Goal: Communication & Community: Answer question/provide support

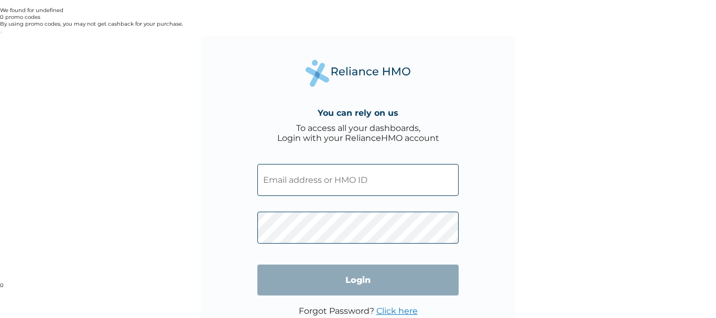
type input "DAL/10360/A"
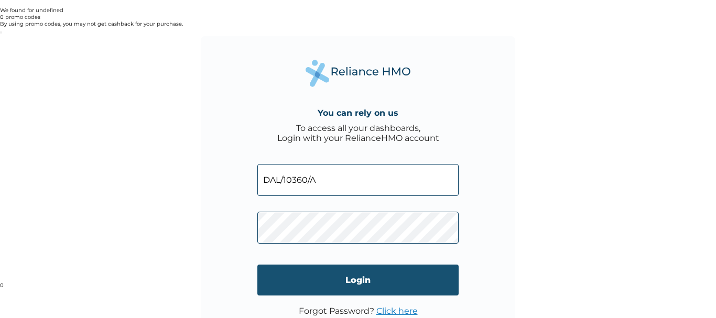
click at [362, 265] on input "Login" at bounding box center [357, 280] width 201 height 31
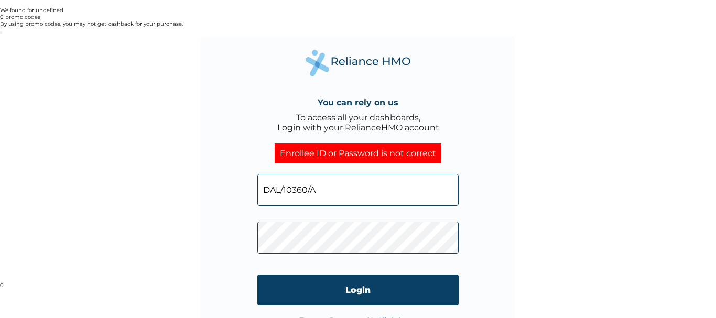
click input "Login" at bounding box center [357, 290] width 201 height 31
click at [396, 316] on link "Click here" at bounding box center [396, 321] width 41 height 10
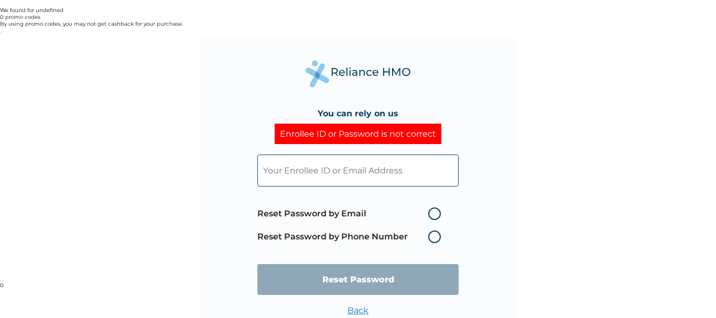
click at [277, 155] on input "text" at bounding box center [357, 171] width 201 height 32
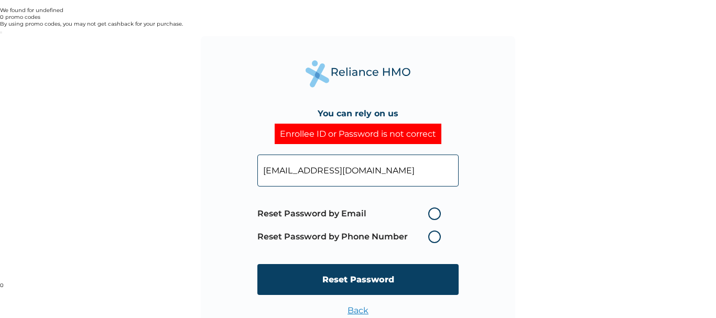
type input "Kwangwu@danagroup.com"
click at [430, 208] on label "Reset Password by Email" at bounding box center [351, 214] width 189 height 13
click at [430, 205] on input "Reset Password by Email" at bounding box center [421, 213] width 17 height 17
radio input "true"
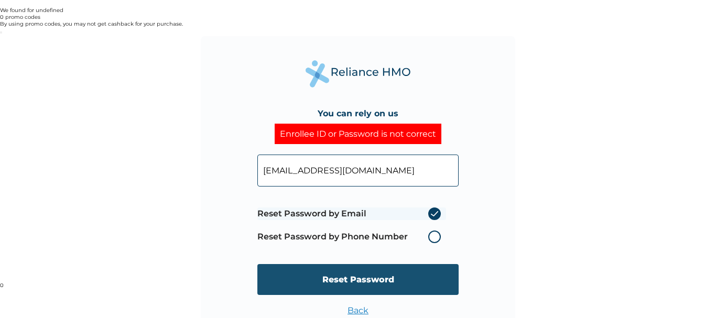
click at [360, 264] on input "Reset Password" at bounding box center [357, 279] width 201 height 31
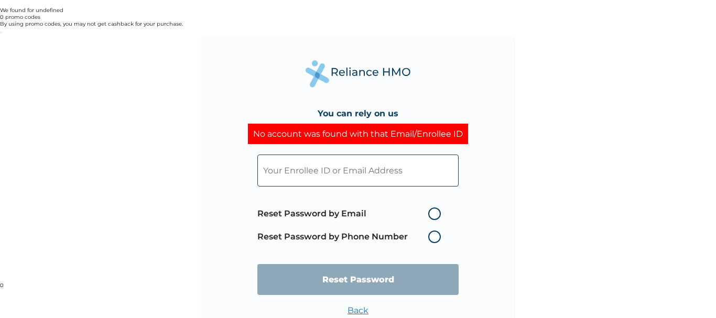
click at [406, 155] on input "text" at bounding box center [357, 171] width 201 height 32
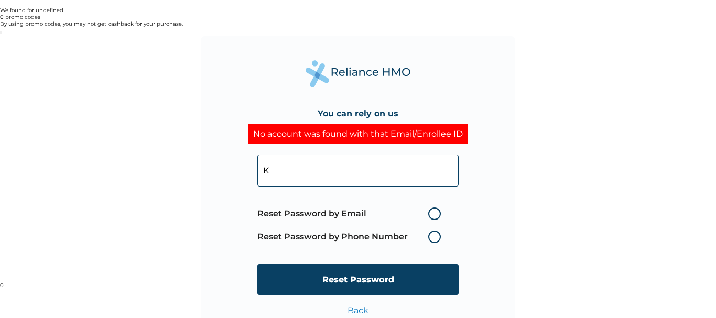
type input "knwangwu@danagroup.com"
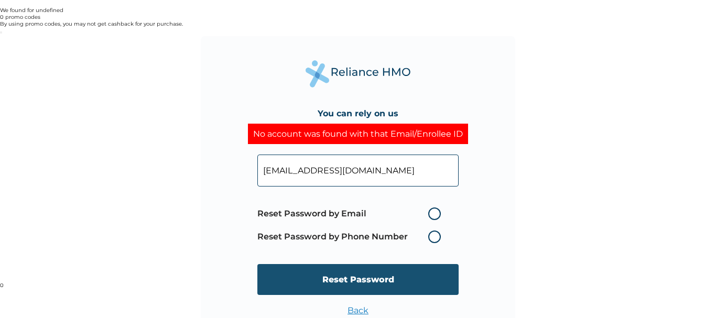
click at [370, 264] on input "Reset Password" at bounding box center [357, 279] width 201 height 31
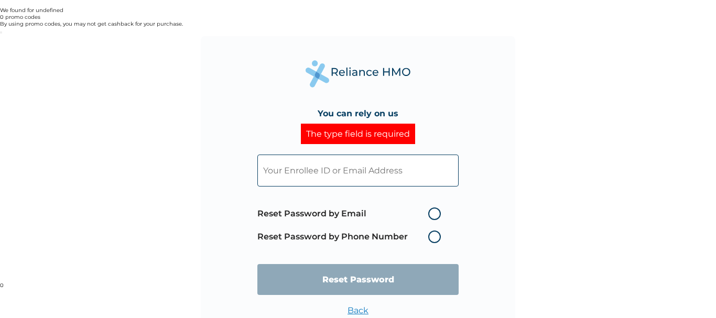
click at [348, 155] on input "text" at bounding box center [357, 171] width 201 height 32
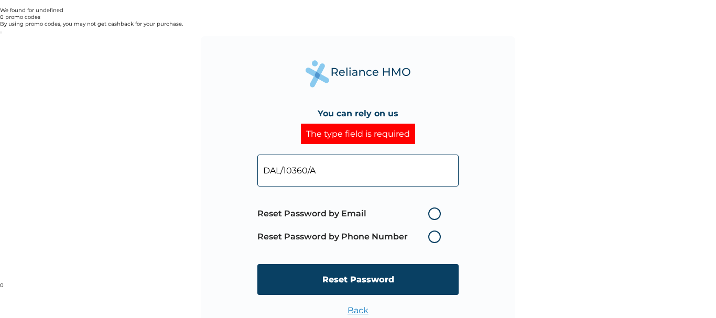
type input "DAL/10360/A"
click at [433, 208] on label "Reset Password by Email" at bounding box center [351, 214] width 189 height 13
click at [430, 205] on input "Reset Password by Email" at bounding box center [421, 213] width 17 height 17
radio input "true"
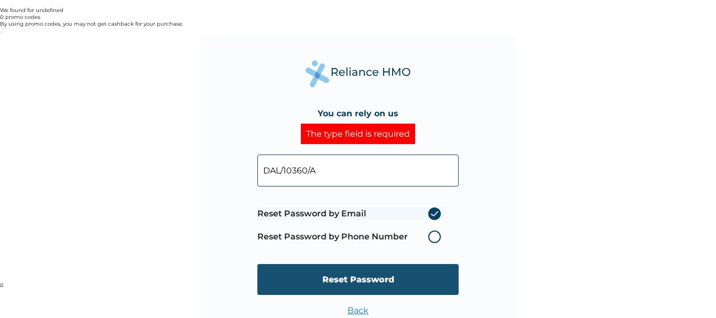
click at [364, 264] on input "Reset Password" at bounding box center [357, 279] width 201 height 31
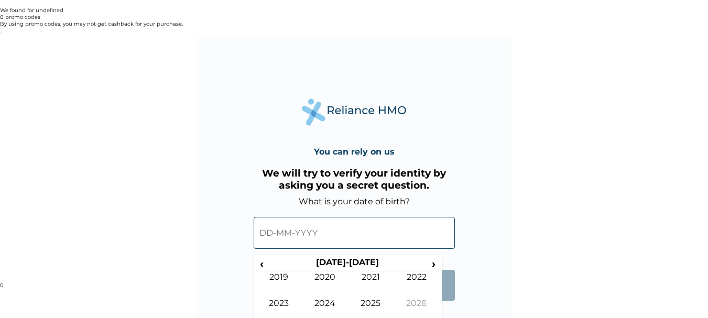
click at [265, 217] on input "text" at bounding box center [354, 233] width 201 height 32
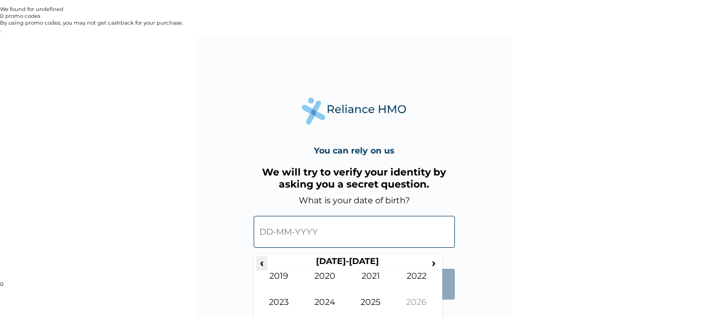
click at [263, 256] on span "‹" at bounding box center [261, 262] width 11 height 13
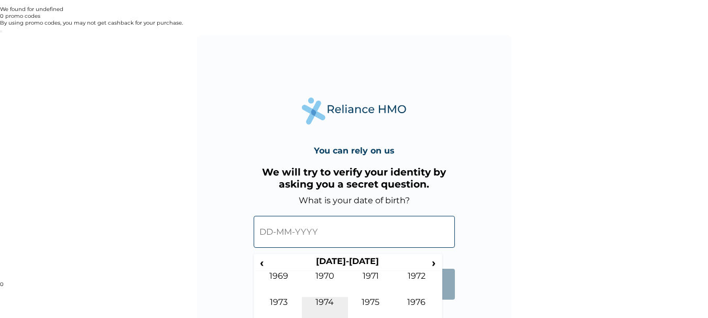
click at [328, 297] on td "1974" at bounding box center [325, 310] width 46 height 26
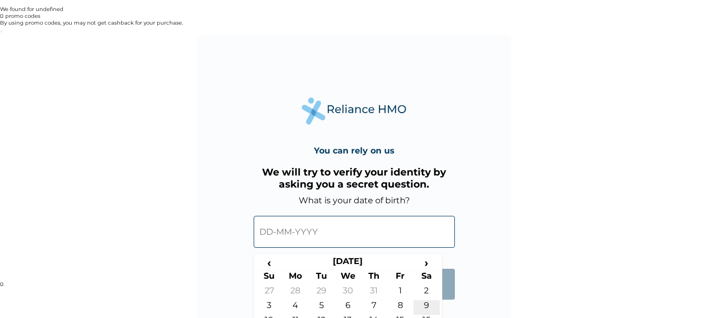
click at [425, 300] on td "9" at bounding box center [426, 307] width 26 height 15
type input "09-11-1974"
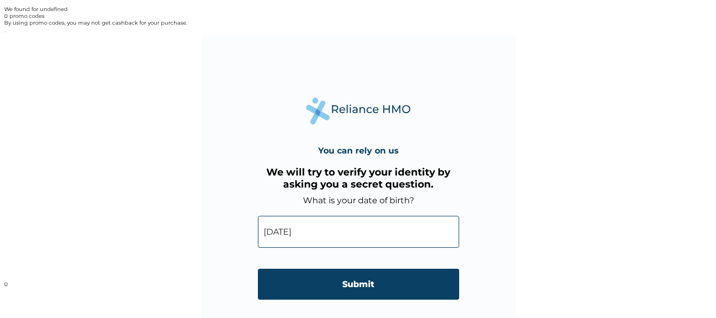
scroll to position [0, 0]
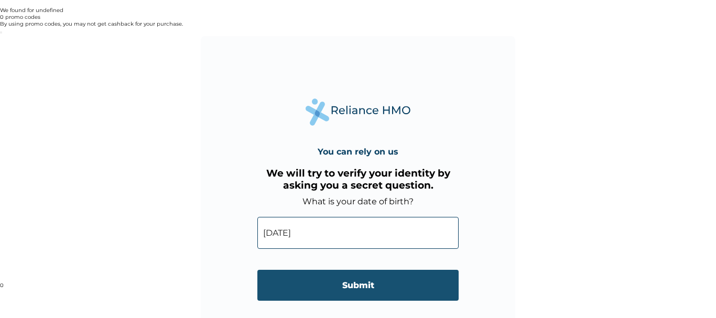
click at [361, 270] on input "Submit" at bounding box center [357, 285] width 201 height 31
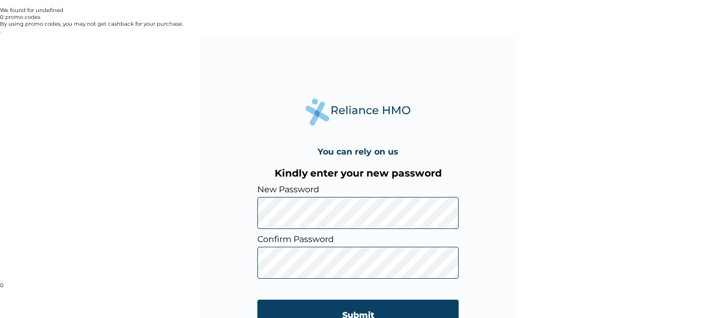
click at [191, 255] on div "You can rely on us Kindly enter your new password New Password Confirm Password…" at bounding box center [358, 193] width 716 height 318
click at [356, 300] on input "Submit" at bounding box center [357, 315] width 201 height 31
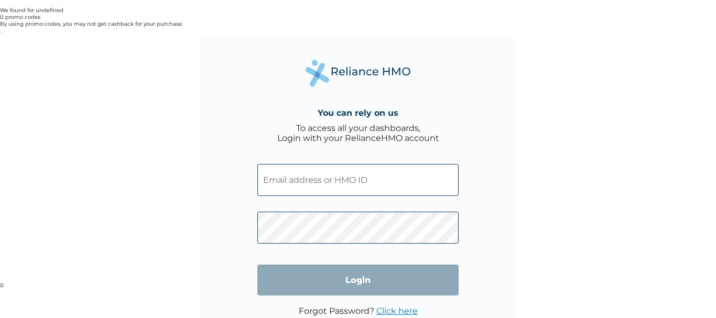
type input "DAL/10360/A"
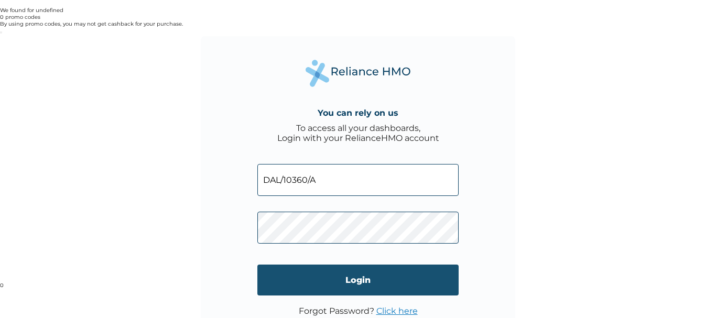
click at [282, 265] on input "Login" at bounding box center [357, 280] width 201 height 31
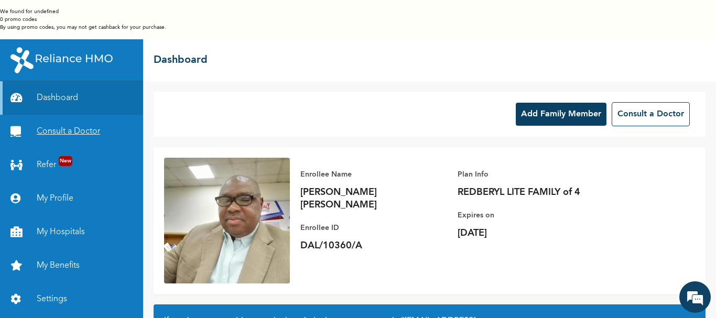
click at [68, 115] on link "Consult a Doctor" at bounding box center [71, 132] width 143 height 34
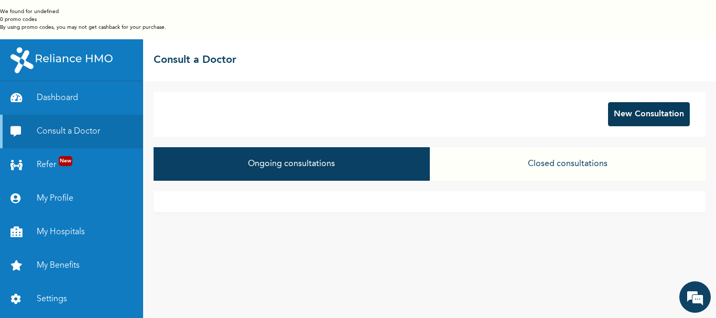
click at [655, 102] on button "New Consultation" at bounding box center [649, 114] width 82 height 24
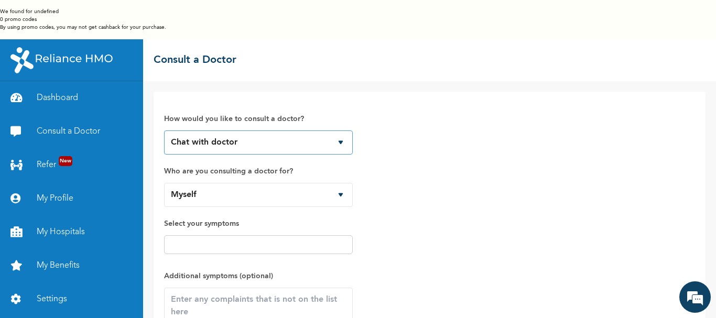
click at [340, 130] on select "Chat with doctor Phone Call" at bounding box center [258, 142] width 189 height 24
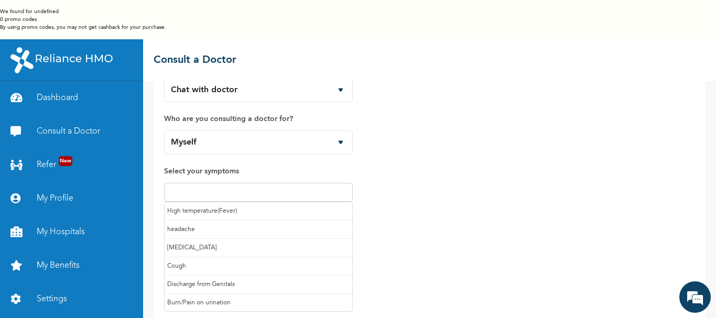
click at [223, 186] on input "text" at bounding box center [258, 192] width 182 height 13
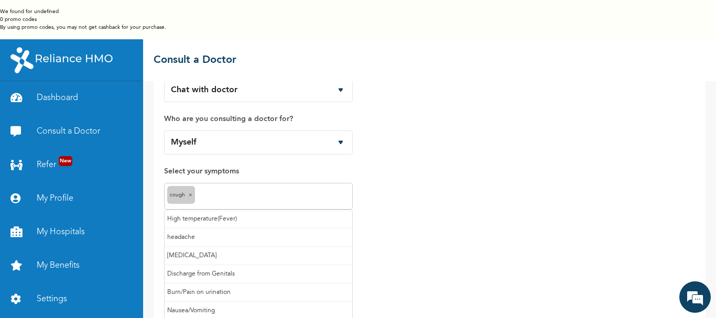
click at [218, 190] on input "text" at bounding box center [274, 196] width 152 height 13
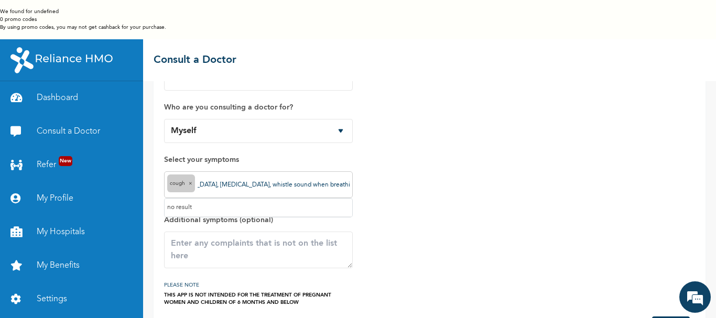
scroll to position [67, 0]
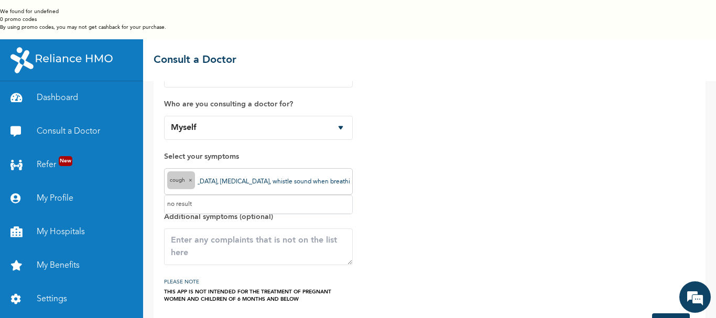
type input "dry cough, chest pain, whistle sound when breathing, headache"
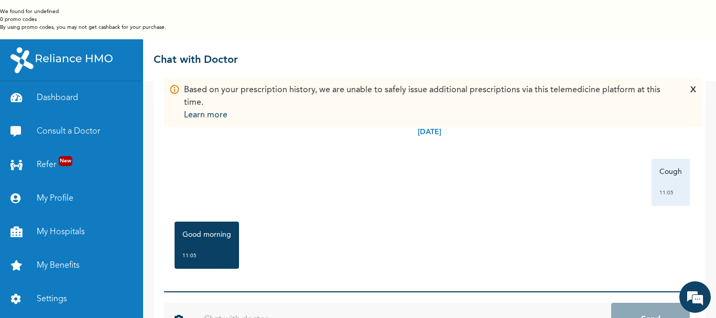
scroll to position [6, 0]
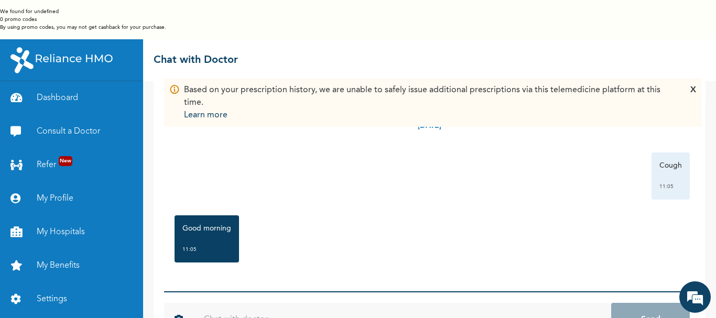
click at [255, 303] on input "text" at bounding box center [402, 320] width 418 height 34
type input "good morning"
click at [611, 303] on button "Send" at bounding box center [650, 320] width 79 height 34
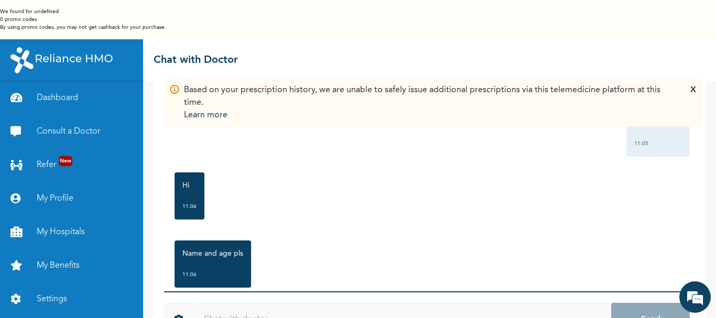
scroll to position [200, 0]
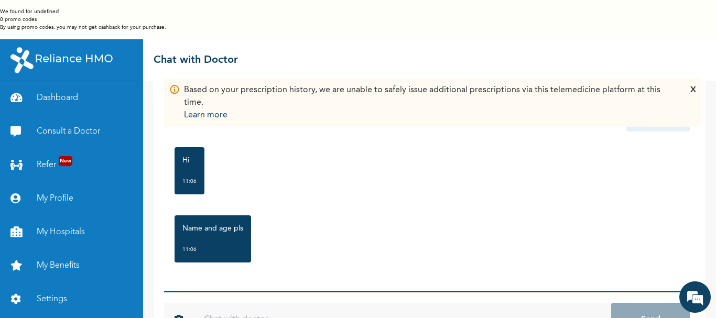
click at [275, 303] on input "text" at bounding box center [402, 320] width 418 height 34
type input "[PERSON_NAME] 49YRS"
click at [611, 303] on button "Send" at bounding box center [650, 320] width 79 height 34
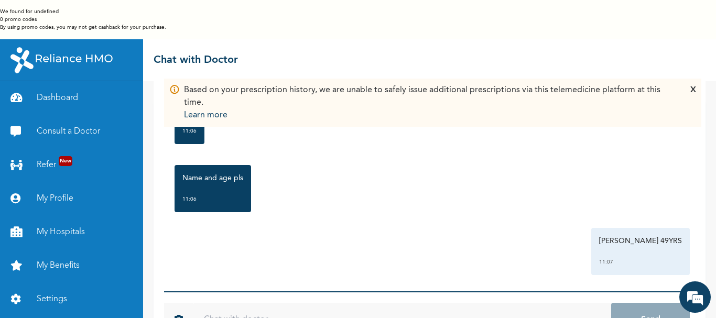
scroll to position [258, 0]
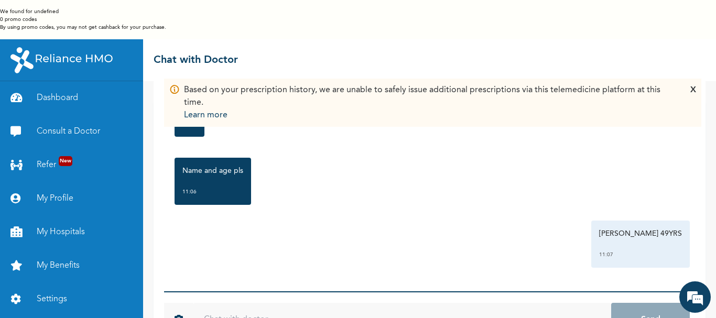
click at [241, 106] on u "Click to view doctor's profile" at bounding box center [234, 109] width 79 height 6
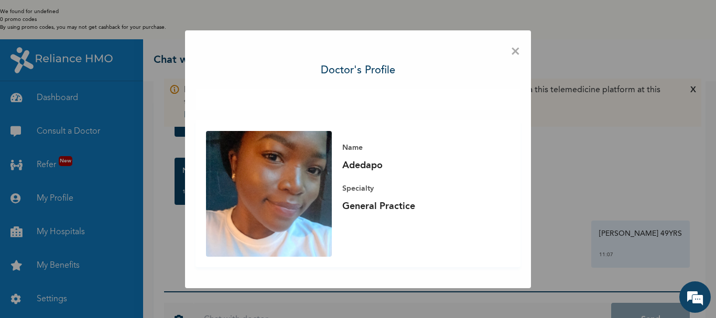
click at [515, 51] on span "×" at bounding box center [515, 52] width 10 height 22
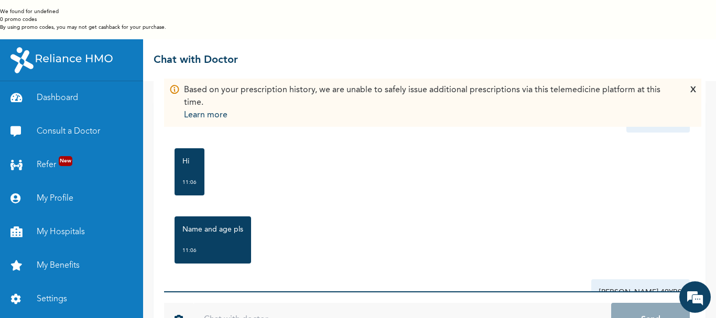
scroll to position [205, 0]
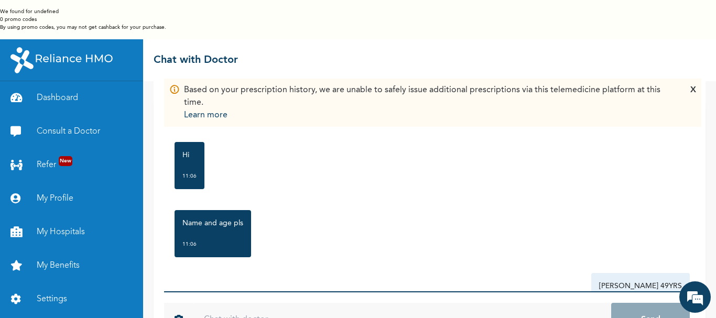
click at [693, 88] on div "X" at bounding box center [693, 103] width 6 height 38
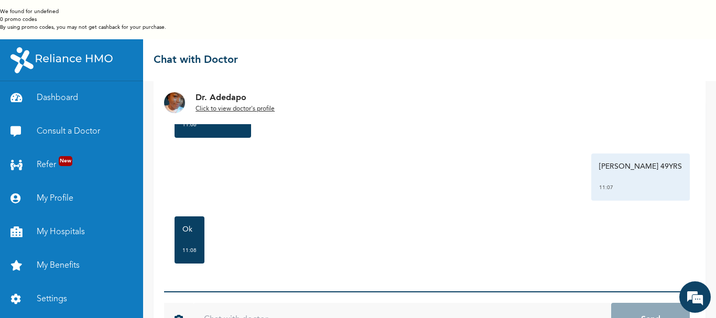
scroll to position [326, 0]
click at [236, 303] on input "text" at bounding box center [402, 320] width 418 height 34
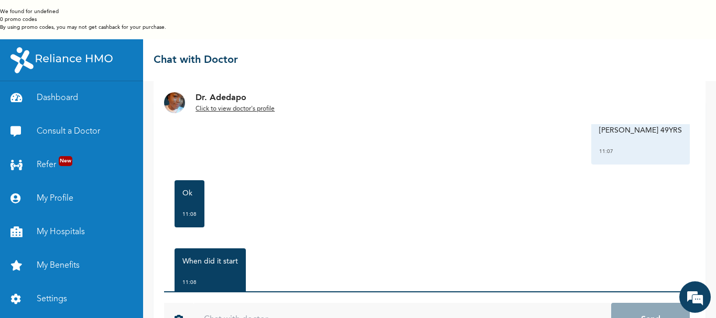
scroll to position [394, 0]
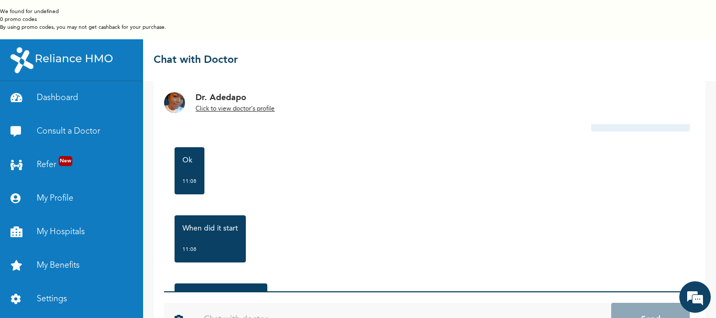
click at [264, 303] on input "text" at bounding box center [402, 320] width 418 height 34
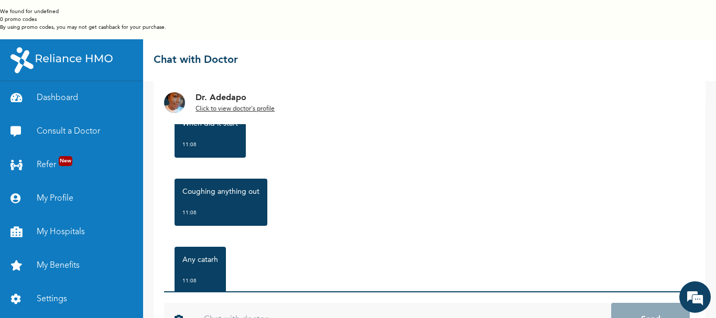
scroll to position [530, 0]
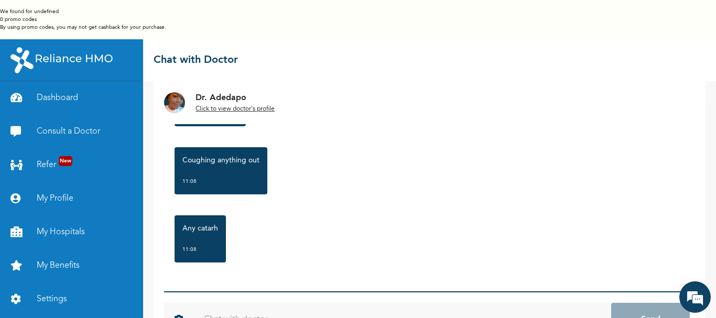
click at [267, 303] on input "text" at bounding box center [402, 320] width 418 height 34
type input "[DATE]"
click at [611, 303] on button "Send" at bounding box center [650, 320] width 79 height 34
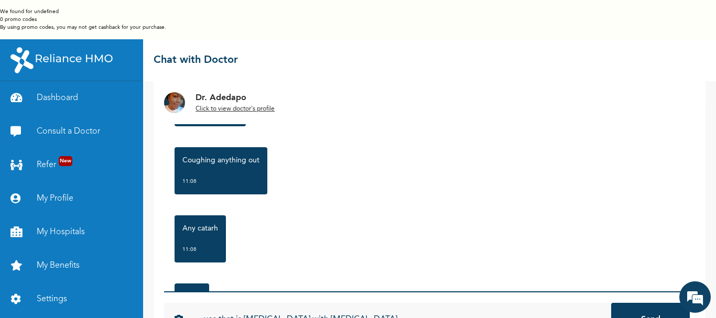
type input "yes that is [MEDICAL_DATA] with [MEDICAL_DATA]"
click at [611, 303] on button "Send" at bounding box center [650, 320] width 79 height 34
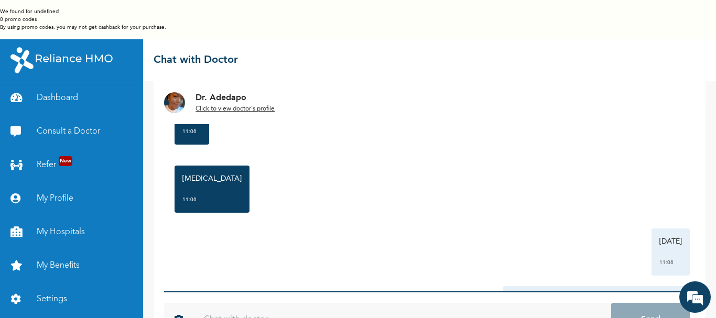
scroll to position [740, 0]
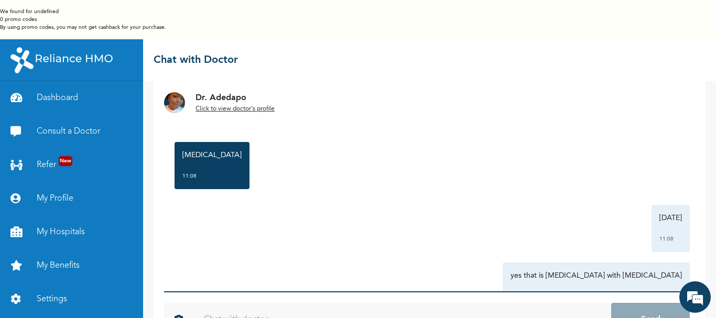
click at [277, 303] on input "text" at bounding box center [402, 320] width 418 height 34
type input "no fever"
click at [611, 303] on button "Send" at bounding box center [650, 320] width 79 height 34
type input "[MEDICAL_DATA] none"
click at [611, 303] on button "Send" at bounding box center [650, 320] width 79 height 34
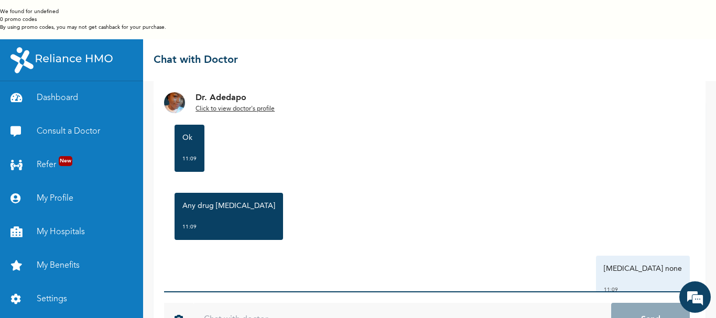
scroll to position [1101, 0]
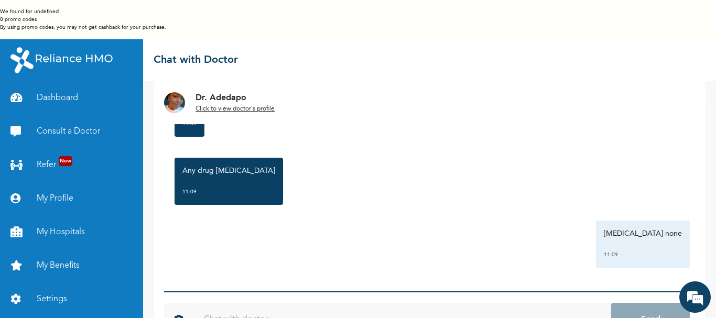
click at [245, 303] on input "text" at bounding box center [402, 320] width 418 height 34
type input "No"
click at [611, 303] on button "Send" at bounding box center [650, 320] width 79 height 34
type input "e"
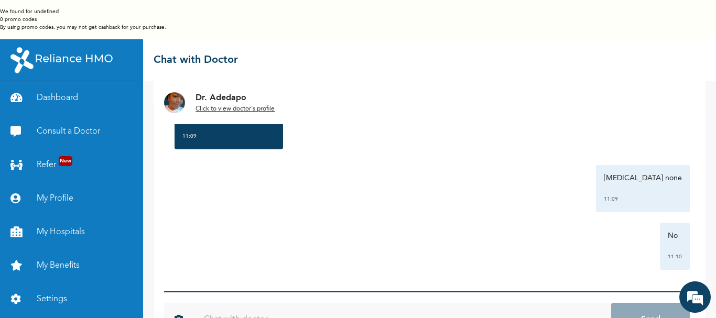
scroll to position [1159, 0]
click at [235, 303] on input "text" at bounding box center [402, 320] width 418 height 34
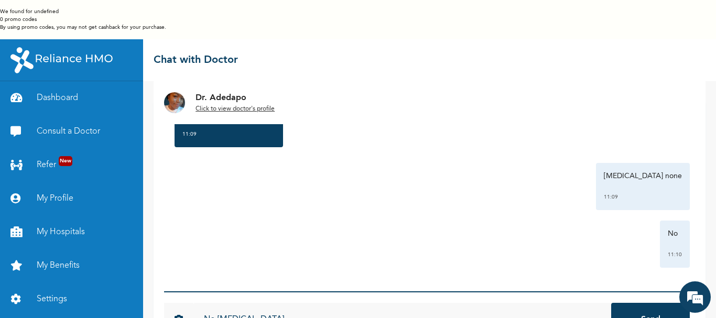
type input "No [MEDICAL_DATA]"
click at [611, 303] on button "Send" at bounding box center [650, 320] width 79 height 34
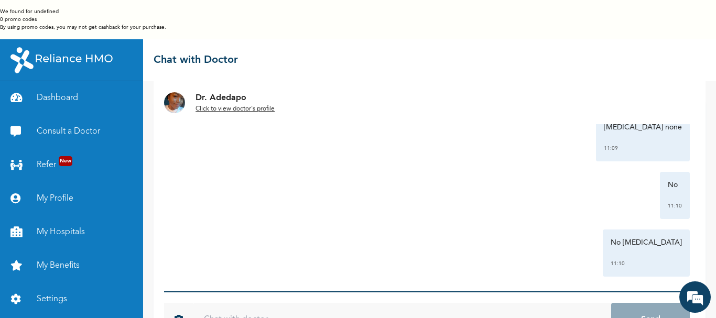
scroll to position [1217, 0]
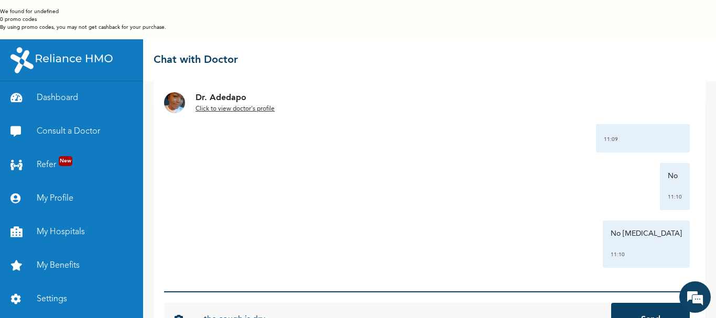
type input "the cough is dry"
click at [611, 303] on button "Send" at bounding box center [650, 320] width 79 height 34
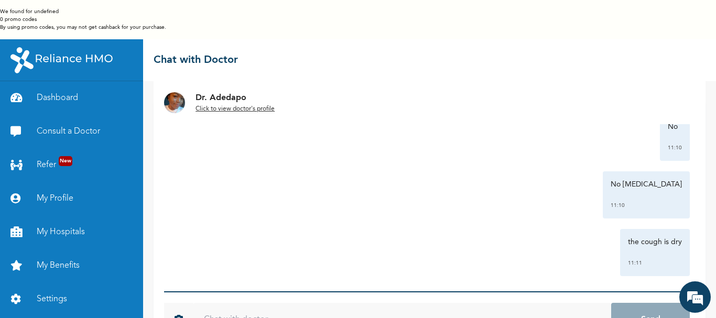
scroll to position [1274, 0]
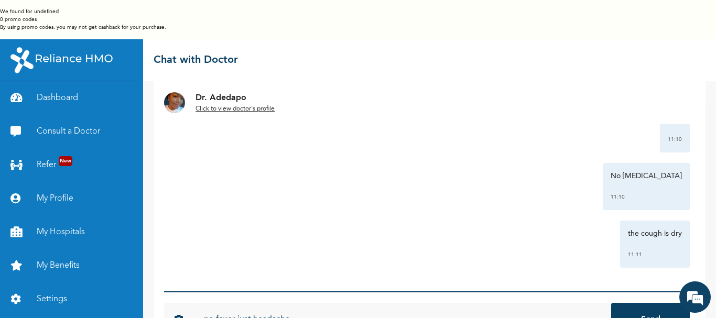
type input "no fever just headache"
click at [611, 303] on button "Send" at bounding box center [650, 320] width 79 height 34
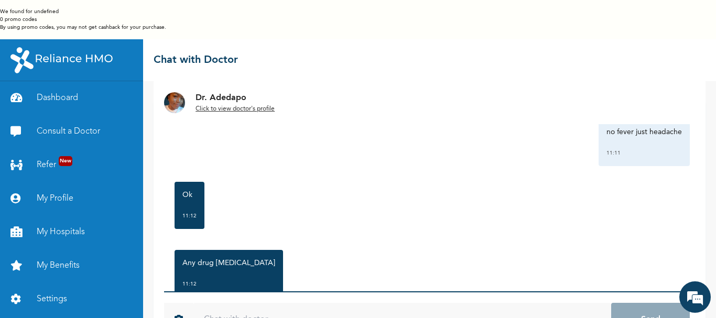
scroll to position [1468, 0]
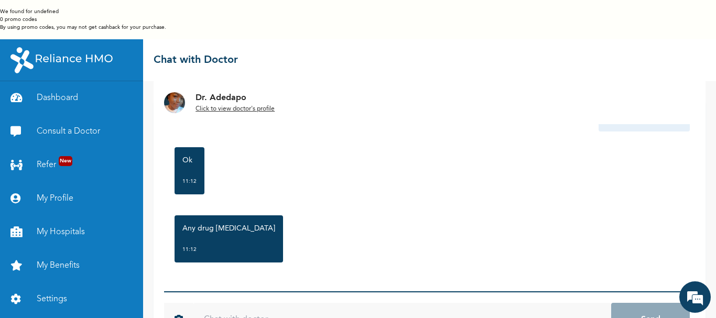
click at [299, 303] on input "text" at bounding box center [402, 320] width 418 height 34
type input "O"
type input "I have no drug [MEDICAL_DATA]"
click at [611, 303] on button "Send" at bounding box center [650, 320] width 79 height 34
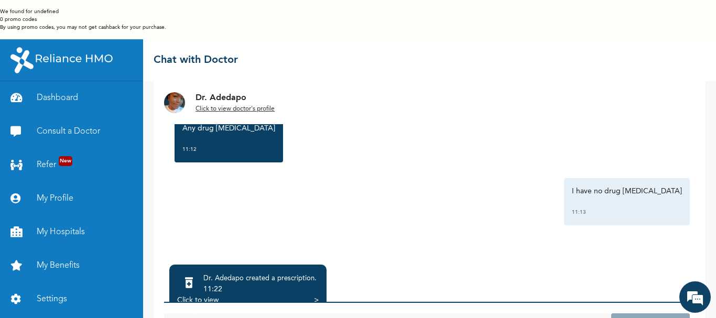
scroll to position [93, 0]
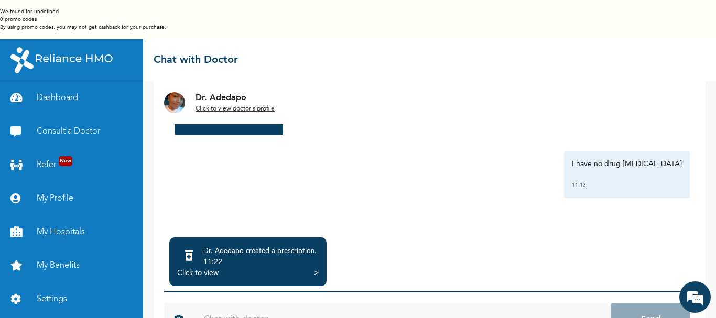
click at [213, 268] on div "Click to view" at bounding box center [197, 273] width 41 height 10
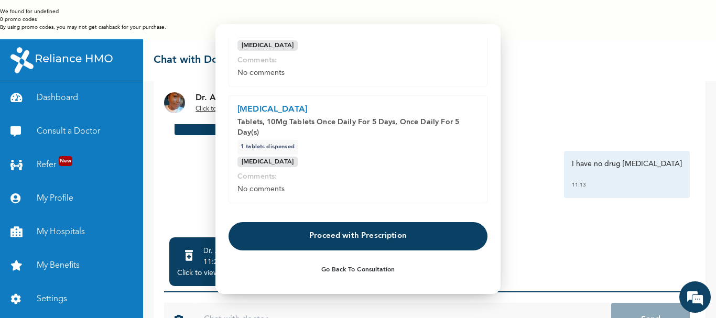
scroll to position [93, 0]
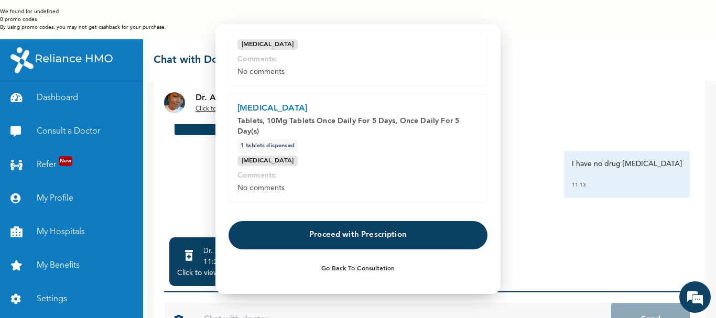
click at [351, 235] on button "Proceed with Prescription" at bounding box center [357, 235] width 259 height 28
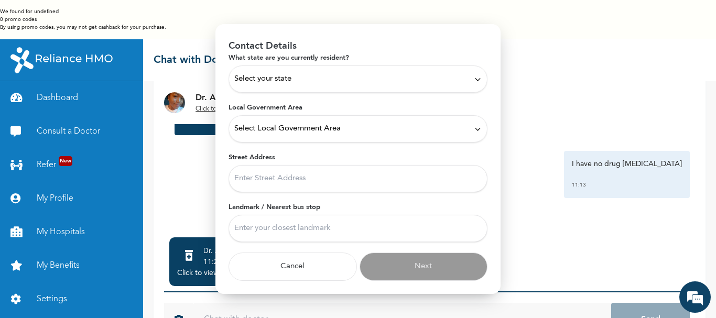
scroll to position [41, 0]
click at [464, 79] on div "Select your state" at bounding box center [357, 79] width 247 height 12
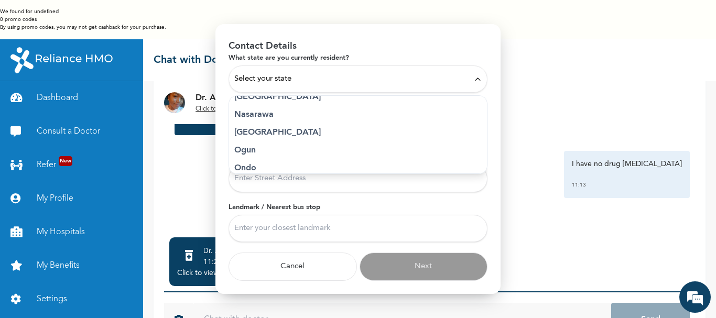
scroll to position [435, 0]
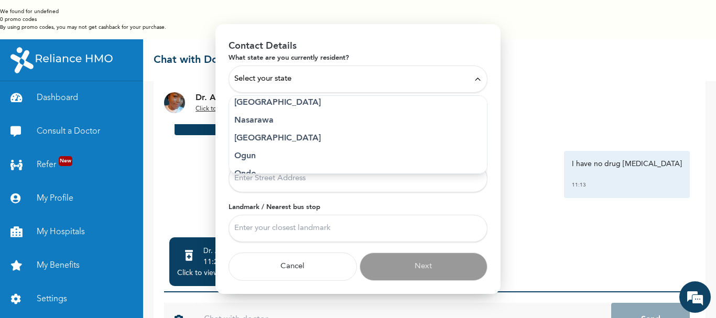
click at [254, 105] on p "Lagos" at bounding box center [357, 102] width 247 height 13
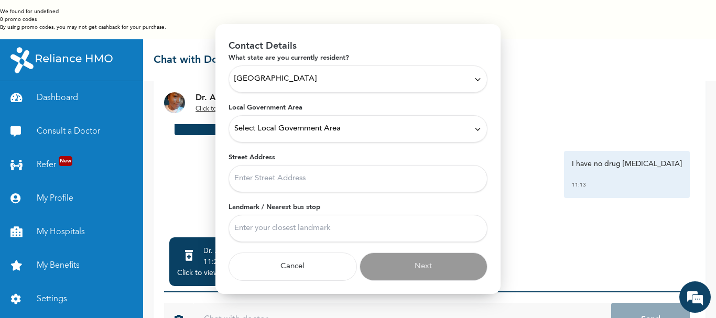
click at [474, 128] on icon at bounding box center [478, 129] width 8 height 8
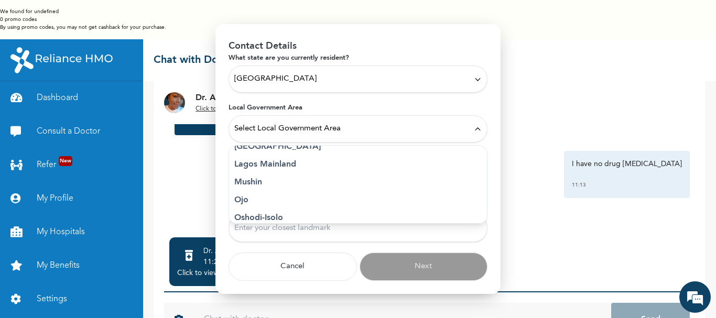
scroll to position [289, 0]
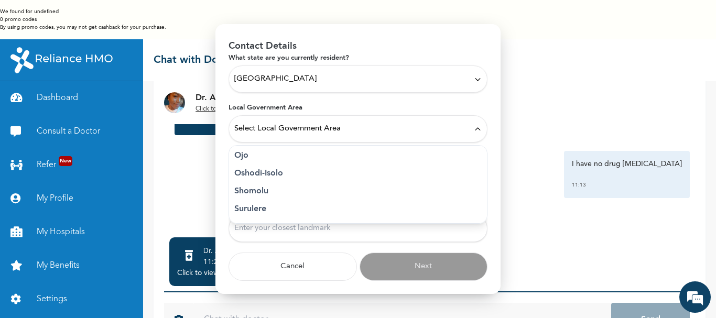
click at [256, 208] on p "Surulere" at bounding box center [357, 209] width 247 height 13
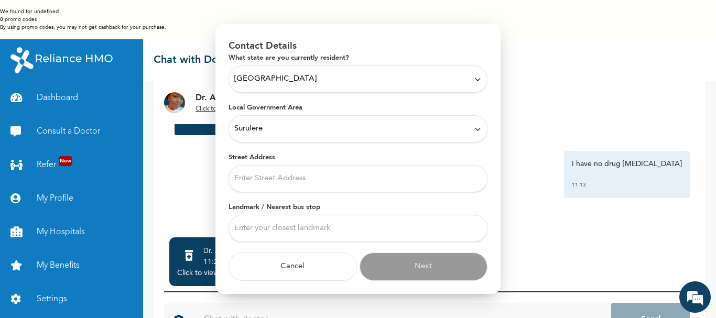
click at [385, 185] on input "Street Address" at bounding box center [357, 178] width 259 height 27
type input "64 Ogunsanmi Street, Ijesha Surulere"
click at [311, 231] on input "Landmark / Nearest bus stop" at bounding box center [357, 228] width 259 height 27
type input "Johnson Bus stop"
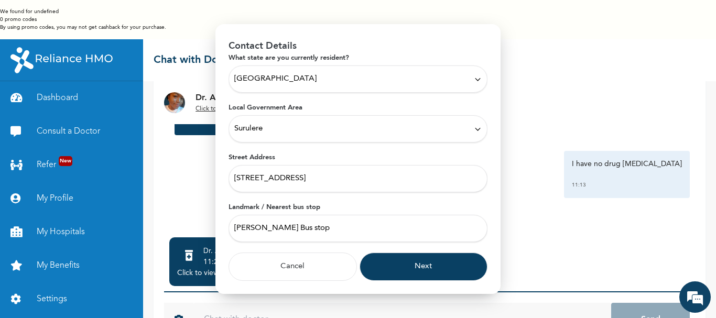
click at [418, 271] on button "Next" at bounding box center [423, 267] width 128 height 28
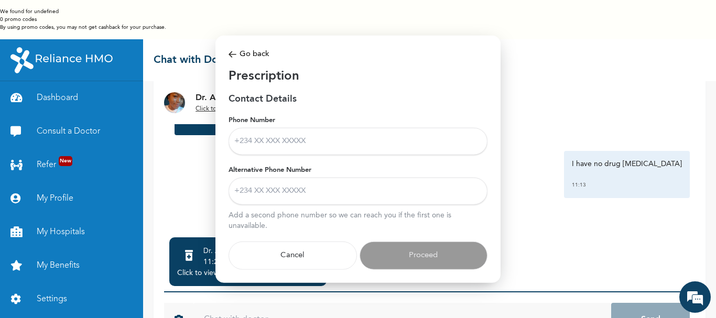
click at [255, 140] on input "Phone Number" at bounding box center [357, 141] width 259 height 27
type input "+2348035427770"
click at [319, 194] on input "Alternative Phone Number" at bounding box center [357, 191] width 259 height 27
type input "+2349087800004"
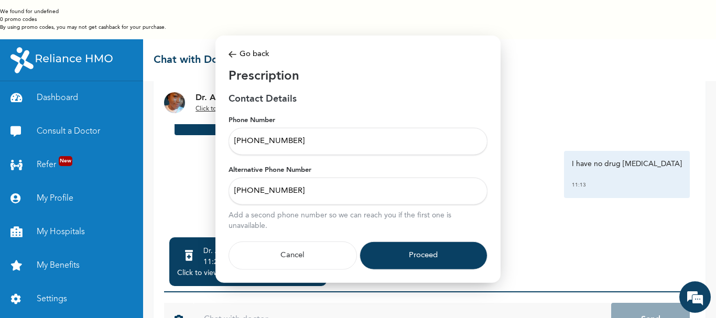
click at [432, 258] on button "Proceed" at bounding box center [423, 256] width 128 height 28
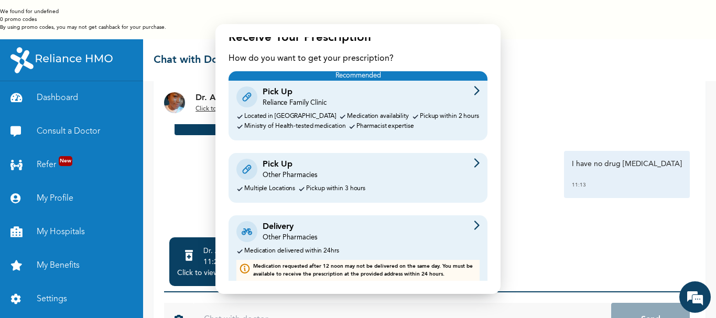
scroll to position [34, 0]
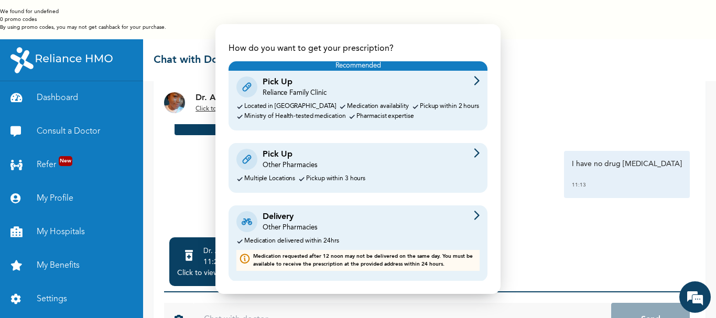
click at [474, 153] on img at bounding box center [477, 152] width 6 height 9
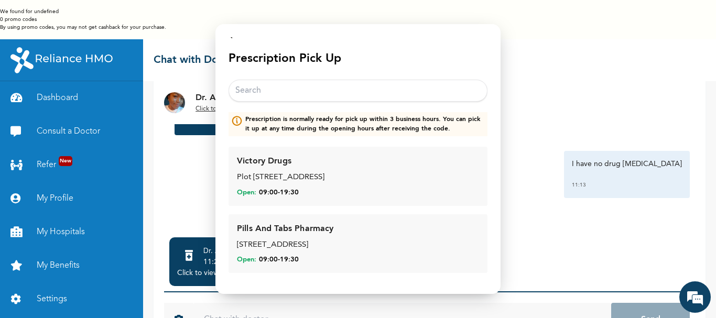
scroll to position [0, 0]
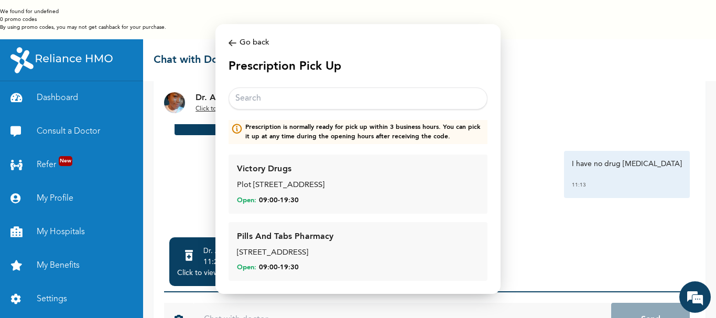
click at [275, 98] on input "text" at bounding box center [357, 99] width 259 height 22
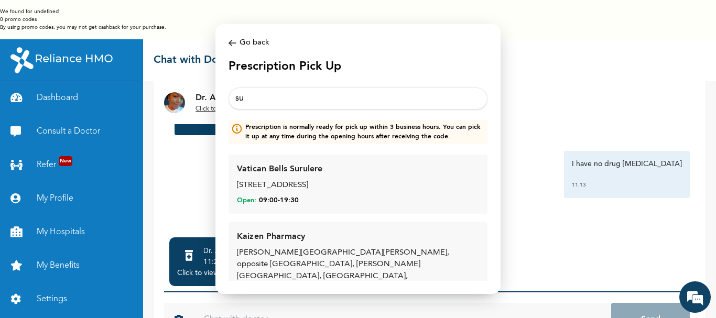
type input "s"
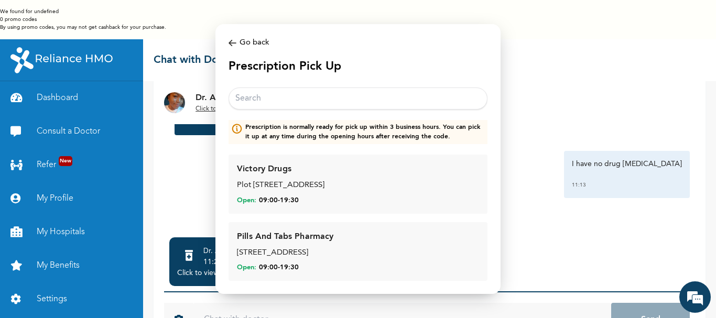
type input "d"
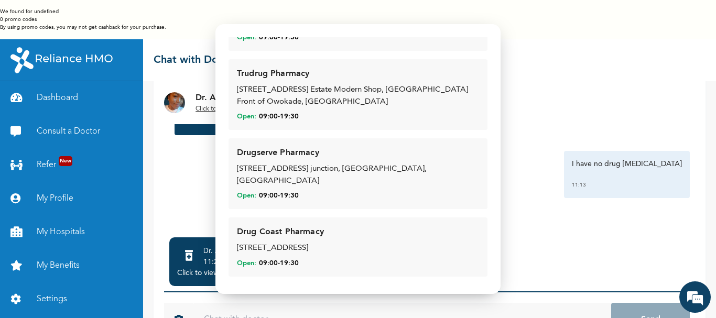
scroll to position [734, 0]
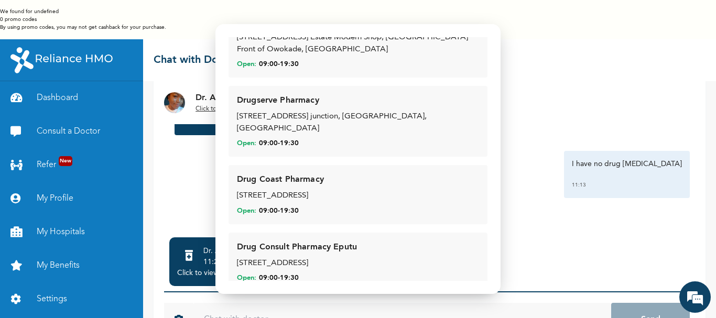
type input "drug"
click at [312, 190] on div "[STREET_ADDRESS]" at bounding box center [358, 196] width 242 height 12
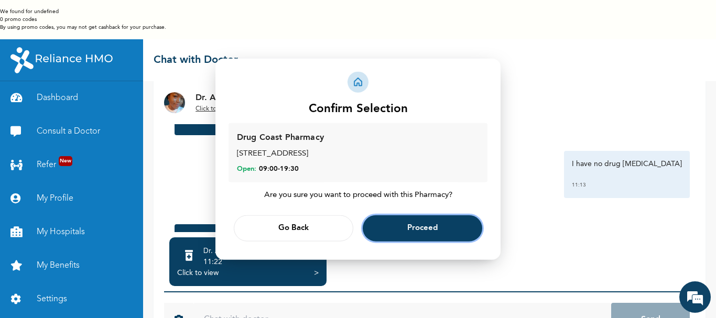
click at [424, 226] on span "Proceed" at bounding box center [422, 228] width 30 height 7
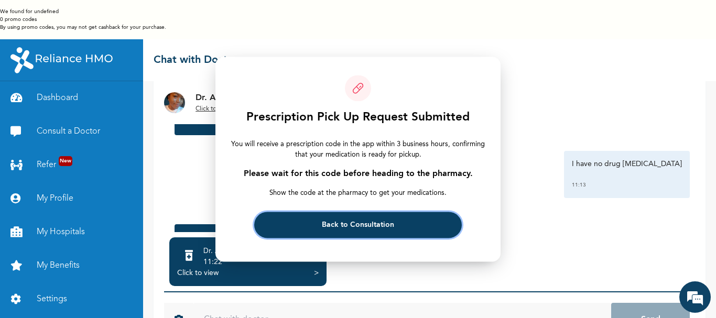
click at [372, 225] on span "Back to Consultation" at bounding box center [358, 225] width 72 height 7
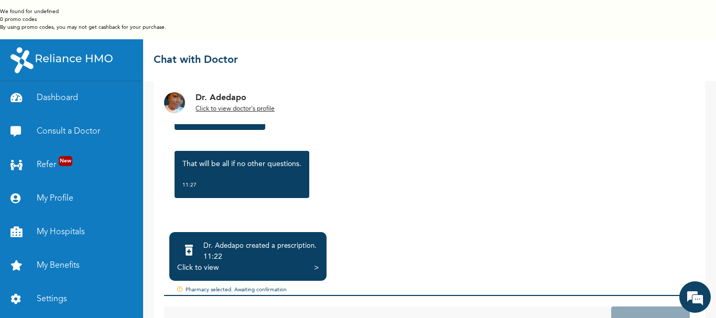
scroll to position [102, 0]
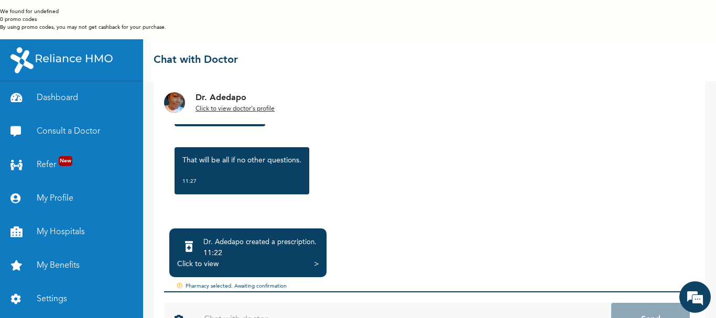
click at [246, 303] on input "text" at bounding box center [402, 320] width 418 height 34
type input "H"
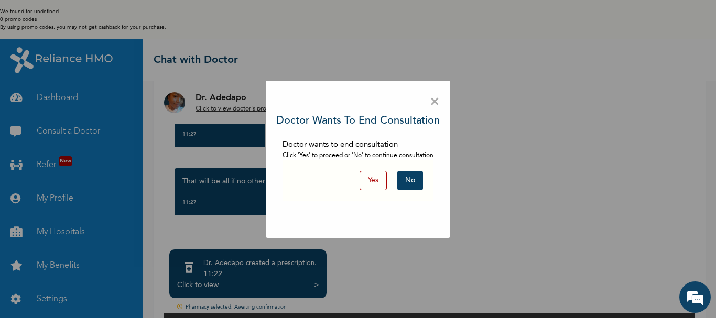
scroll to position [0, 0]
click at [415, 180] on button "No" at bounding box center [410, 180] width 26 height 19
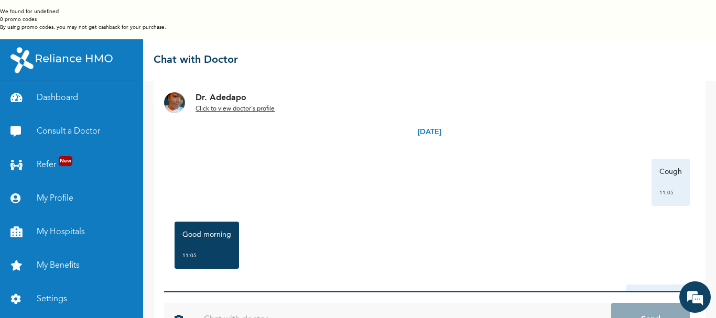
scroll to position [53, 0]
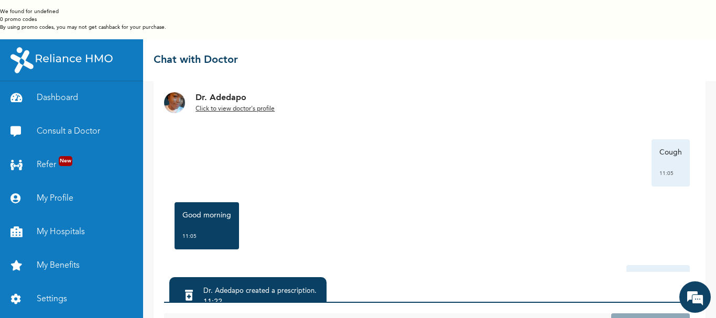
type input "what you prescribed, will it take care of the [MEDICAL_DATA] and [MEDICAL_DATA]"
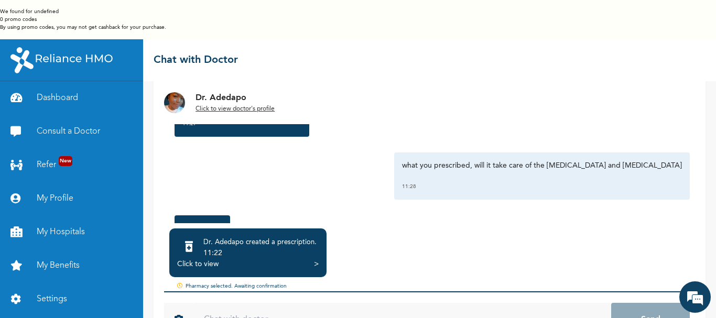
scroll to position [1866, 0]
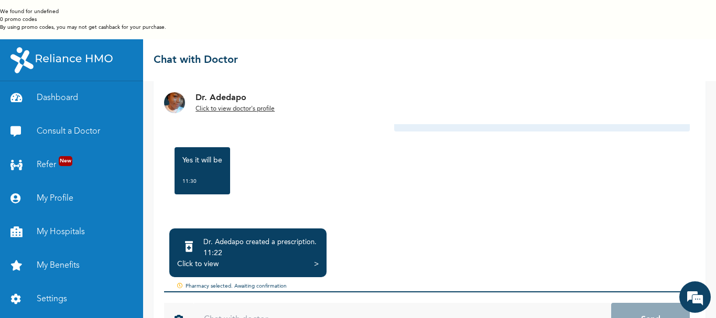
click at [237, 303] on input "text" at bounding box center [402, 320] width 418 height 34
type input "ok"
click at [611, 303] on button "Send" at bounding box center [650, 320] width 79 height 34
type input "You may end the consultation"
click at [611, 303] on button "Send" at bounding box center [650, 320] width 79 height 34
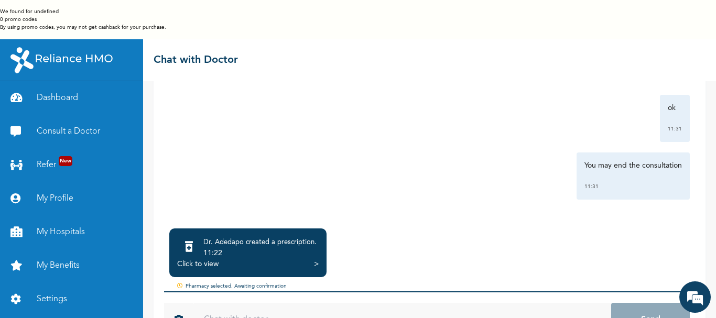
scroll to position [101, 0]
click at [213, 259] on div "Click to view" at bounding box center [197, 264] width 41 height 10
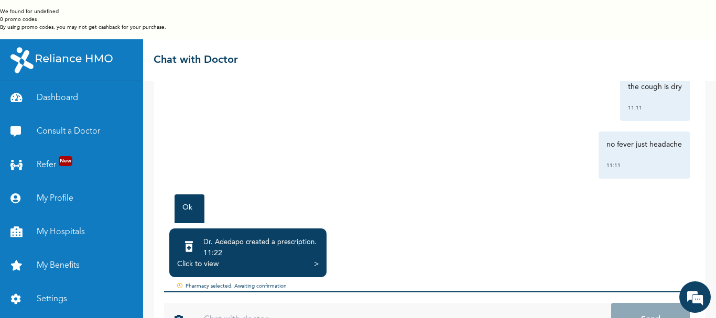
click at [317, 259] on div ">" at bounding box center [316, 264] width 5 height 10
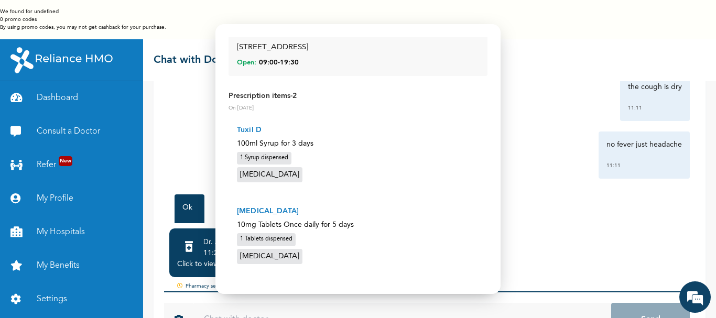
scroll to position [105, 0]
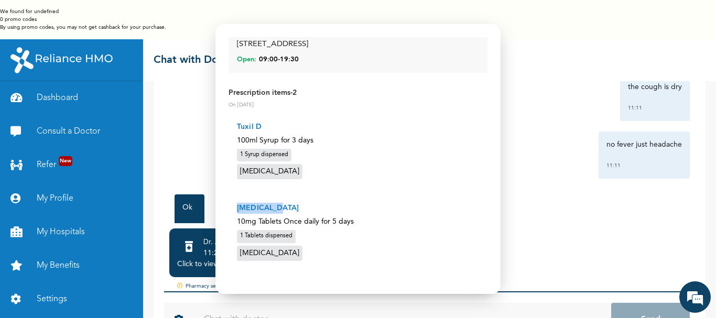
drag, startPoint x: 239, startPoint y: 209, endPoint x: 279, endPoint y: 209, distance: 39.8
click at [279, 209] on p "[MEDICAL_DATA]" at bounding box center [358, 208] width 242 height 11
copy p "[MEDICAL_DATA]"
drag, startPoint x: 237, startPoint y: 127, endPoint x: 277, endPoint y: 129, distance: 39.4
click at [277, 129] on p "Tuxil D" at bounding box center [358, 127] width 242 height 11
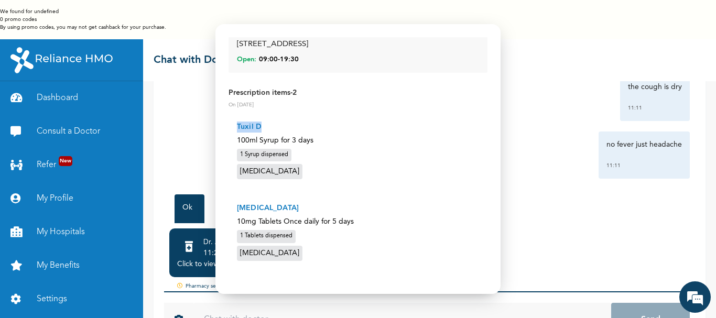
copy p "Tuxil D"
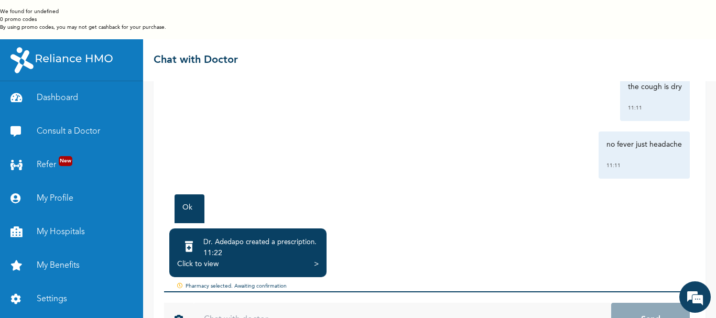
click at [226, 248] on div "11:22" at bounding box center [259, 253] width 113 height 10
click at [208, 259] on div "Click to view" at bounding box center [197, 264] width 41 height 10
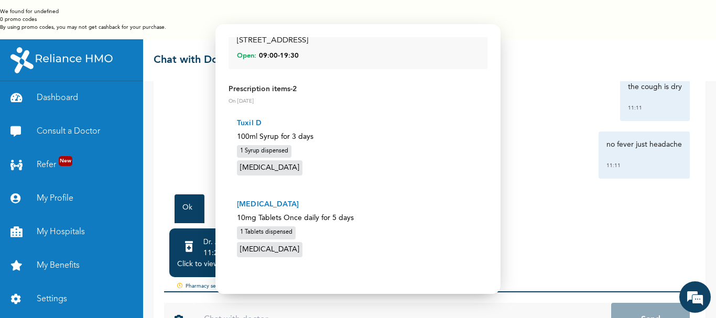
scroll to position [0, 0]
